Goal: Information Seeking & Learning: Understand process/instructions

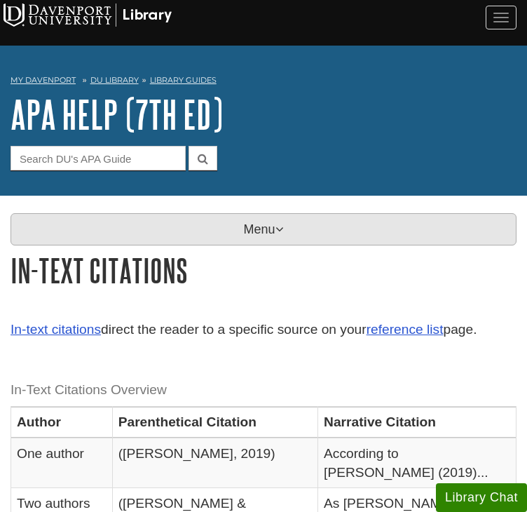
click at [267, 220] on p "Menu" at bounding box center [264, 229] width 506 height 32
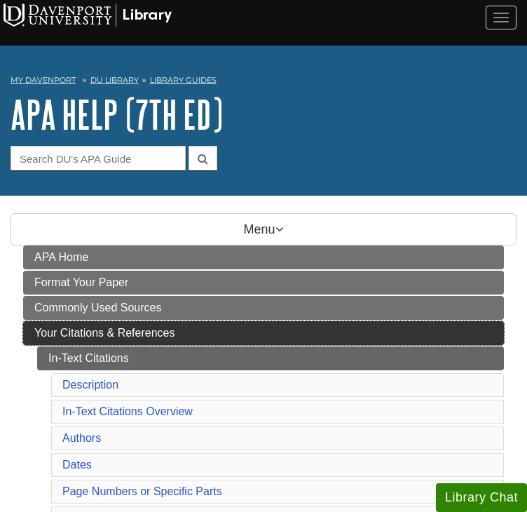
click at [137, 327] on span "Your Citations & References" at bounding box center [104, 333] width 140 height 12
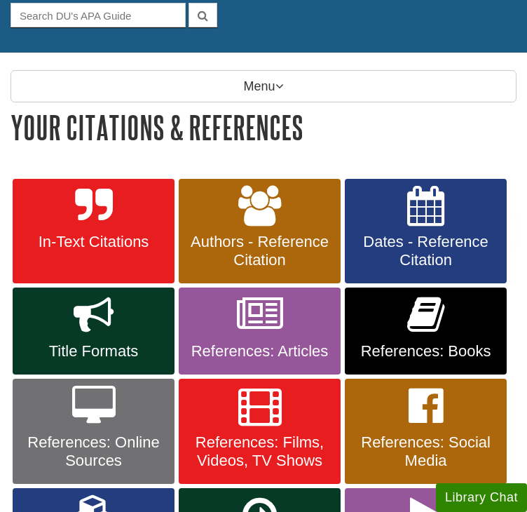
scroll to position [201, 0]
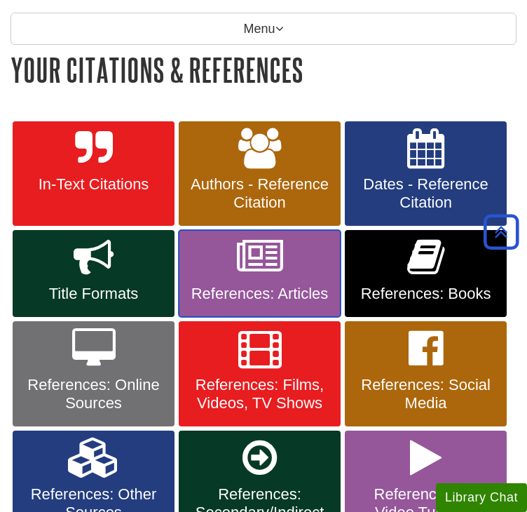
click at [274, 285] on span "References: Articles" at bounding box center [259, 294] width 141 height 18
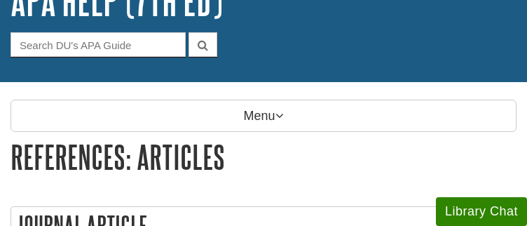
scroll to position [114, 0]
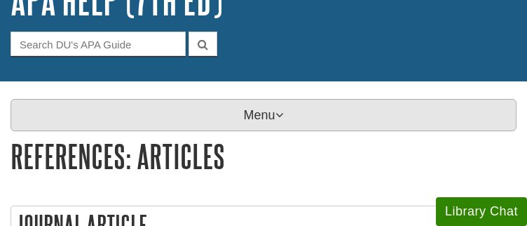
click at [244, 113] on p "Menu" at bounding box center [264, 115] width 506 height 32
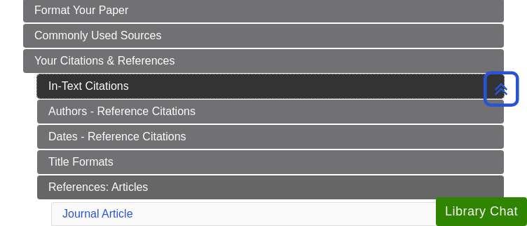
scroll to position [278, 0]
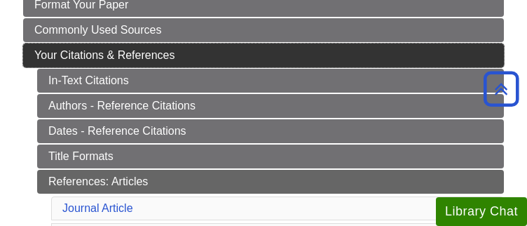
click at [157, 49] on span "Your Citations & References" at bounding box center [104, 55] width 140 height 12
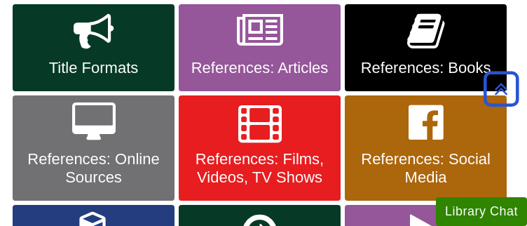
scroll to position [426, 0]
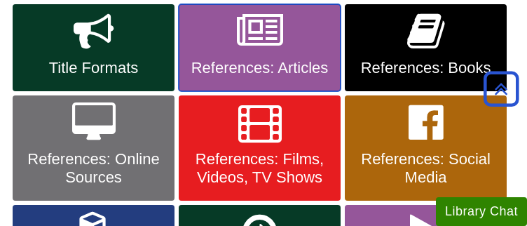
click at [264, 40] on icon at bounding box center [260, 31] width 46 height 41
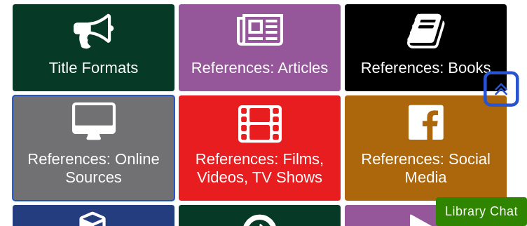
click at [116, 150] on span "References: Online Sources" at bounding box center [93, 168] width 141 height 36
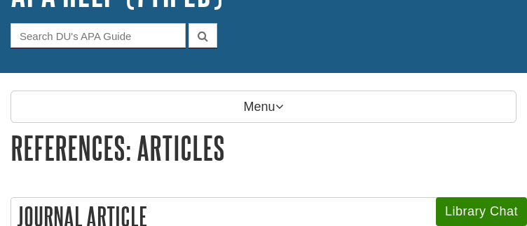
scroll to position [123, 0]
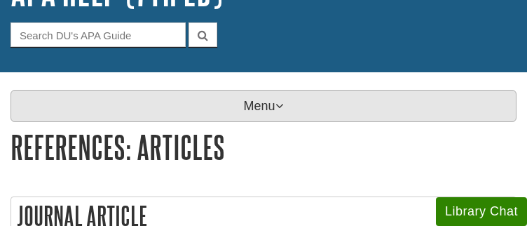
click at [244, 100] on p "Menu" at bounding box center [264, 106] width 506 height 32
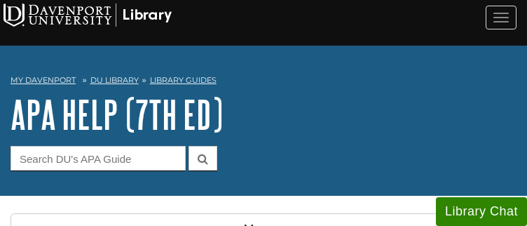
scroll to position [122, 0]
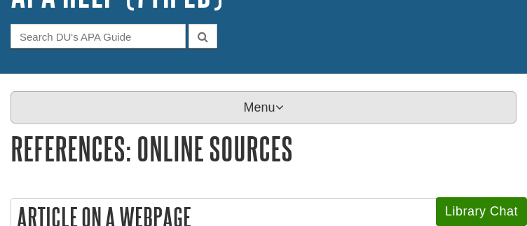
click at [277, 91] on p "Menu" at bounding box center [264, 107] width 506 height 32
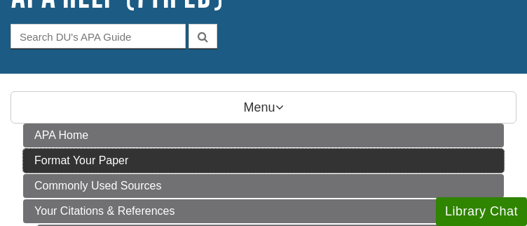
scroll to position [154, 0]
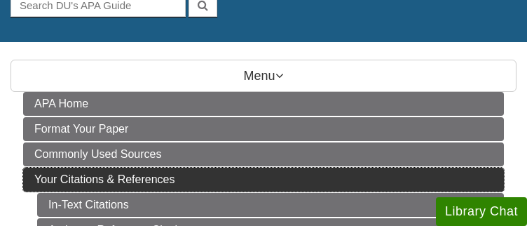
click at [152, 173] on span "Your Citations & References" at bounding box center [104, 179] width 140 height 12
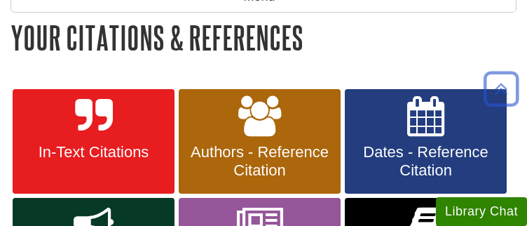
scroll to position [352, 0]
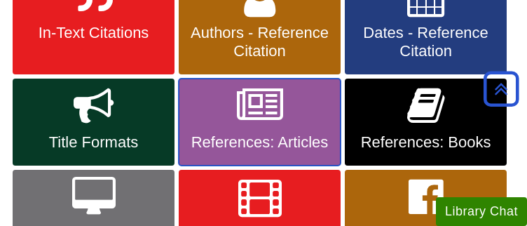
click at [255, 133] on span "References: Articles" at bounding box center [259, 142] width 141 height 18
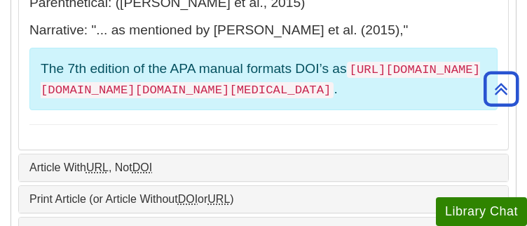
scroll to position [899, 0]
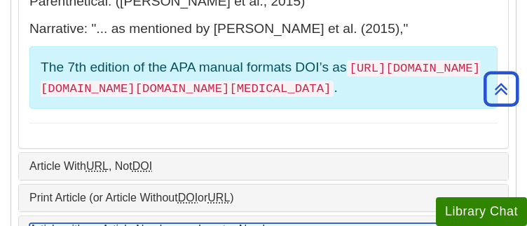
click at [212, 223] on link "Article with an Article Number or eLocator Number" at bounding box center [263, 229] width 469 height 13
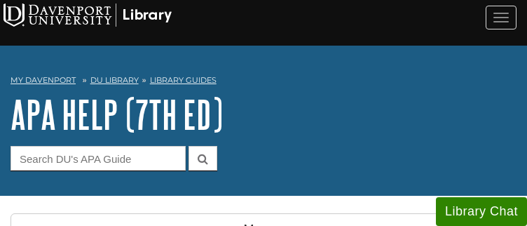
scroll to position [90, 0]
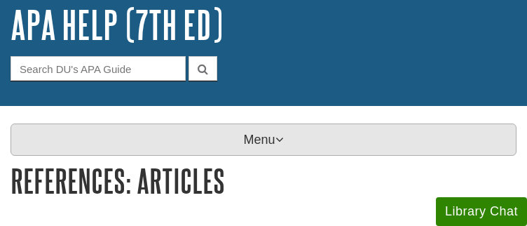
click at [234, 135] on p "Menu" at bounding box center [264, 139] width 506 height 32
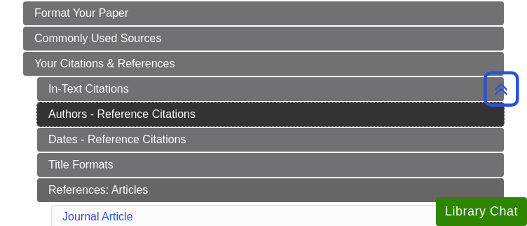
scroll to position [268, 0]
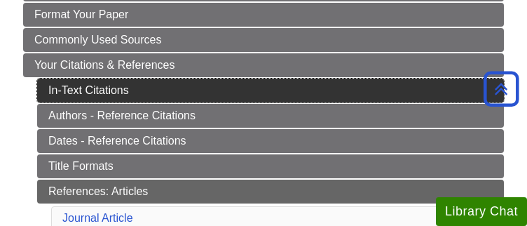
click at [137, 79] on link "In-Text Citations" at bounding box center [270, 91] width 467 height 24
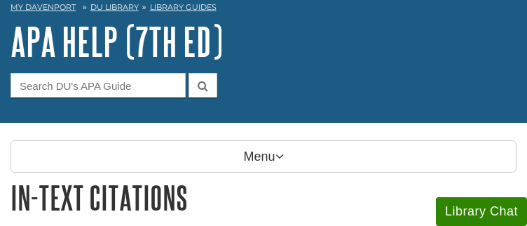
scroll to position [74, 0]
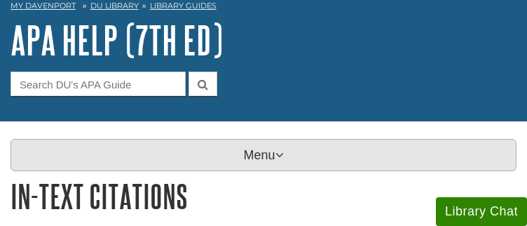
click at [188, 149] on p "Menu" at bounding box center [264, 155] width 506 height 32
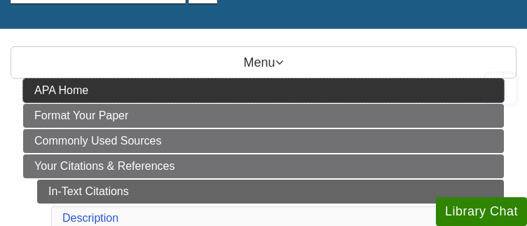
scroll to position [171, 0]
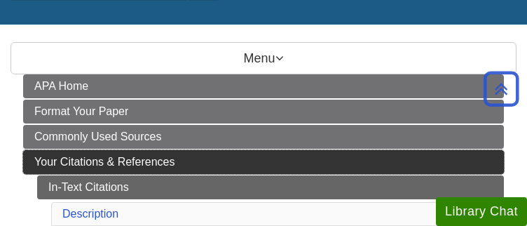
click at [152, 157] on link "Your Citations & References" at bounding box center [263, 162] width 481 height 24
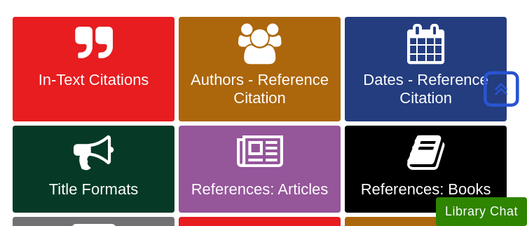
scroll to position [403, 0]
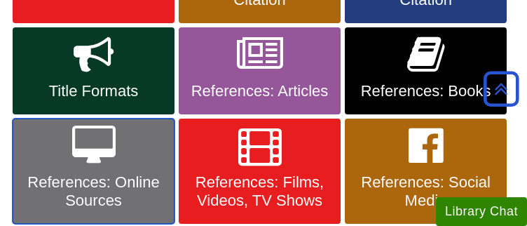
click at [143, 149] on link "References: Online Sources" at bounding box center [94, 171] width 162 height 105
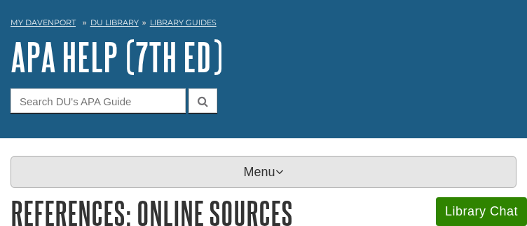
scroll to position [58, 0]
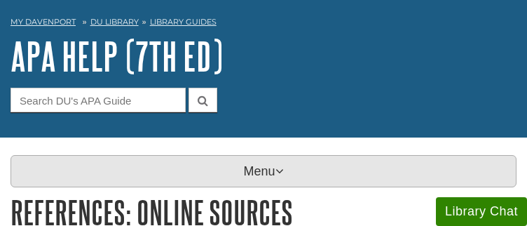
click at [242, 165] on p "Menu" at bounding box center [264, 171] width 506 height 32
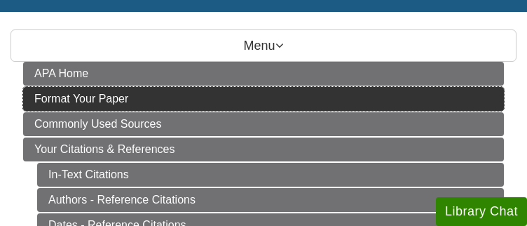
scroll to position [188, 0]
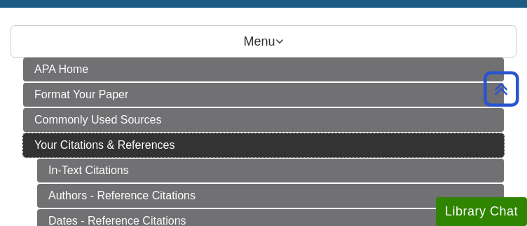
click at [133, 139] on span "Your Citations & References" at bounding box center [104, 145] width 140 height 12
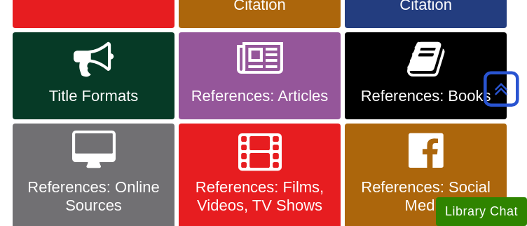
scroll to position [422, 0]
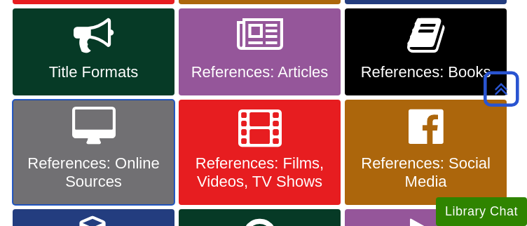
click at [121, 156] on span "References: Online Sources" at bounding box center [93, 172] width 141 height 36
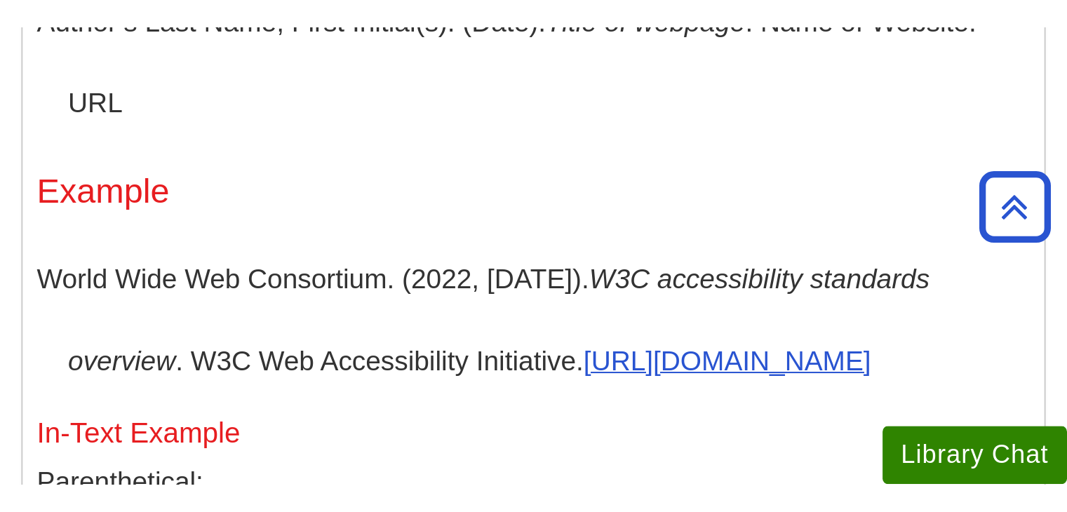
scroll to position [914, 0]
